Goal: Information Seeking & Learning: Learn about a topic

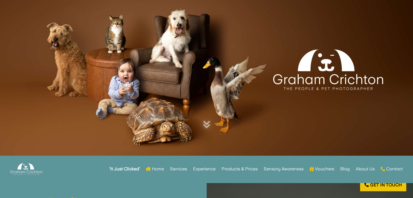
scroll to position [34, 0]
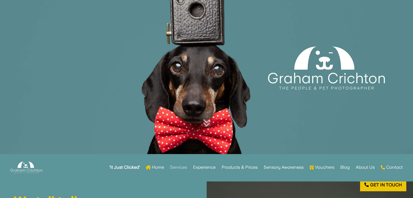
click at [176, 166] on link "Services" at bounding box center [178, 167] width 17 height 21
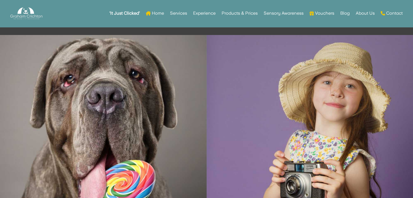
scroll to position [363, 0]
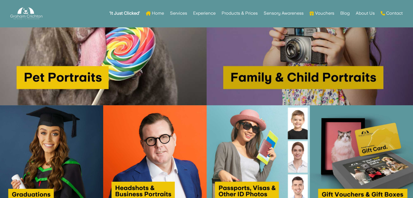
click at [293, 50] on img at bounding box center [310, 2] width 207 height 207
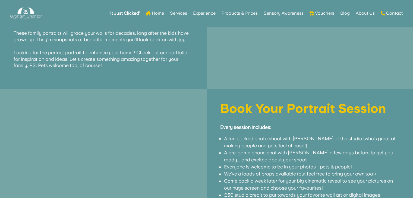
scroll to position [459, 0]
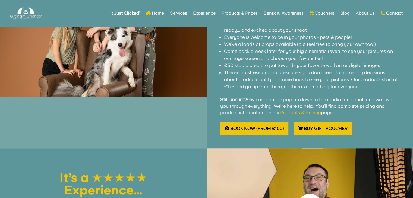
click at [300, 110] on link "Products & Pricing" at bounding box center [300, 113] width 41 height 6
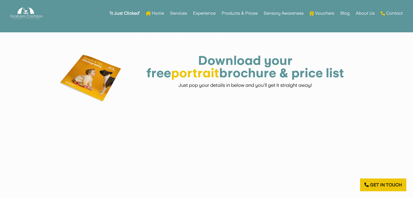
scroll to position [263, 0]
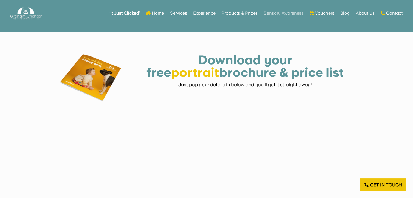
click at [275, 13] on link "Sensory Awareness" at bounding box center [284, 13] width 40 height 21
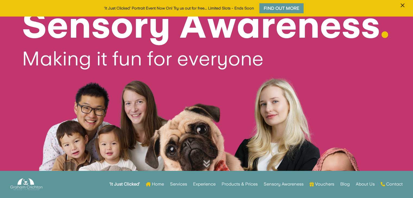
click at [401, 5] on span "×" at bounding box center [402, 5] width 5 height 10
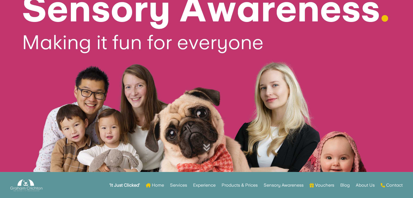
scroll to position [35, 0]
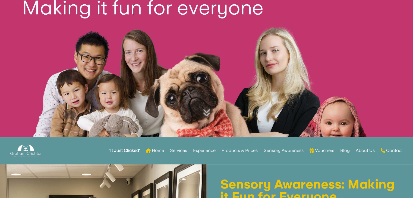
click at [20, 148] on img at bounding box center [26, 150] width 32 height 15
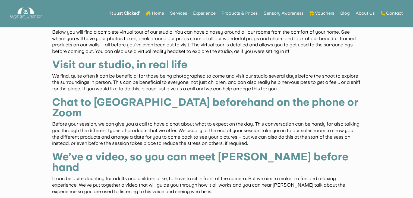
scroll to position [532, 0]
